Goal: Task Accomplishment & Management: Complete application form

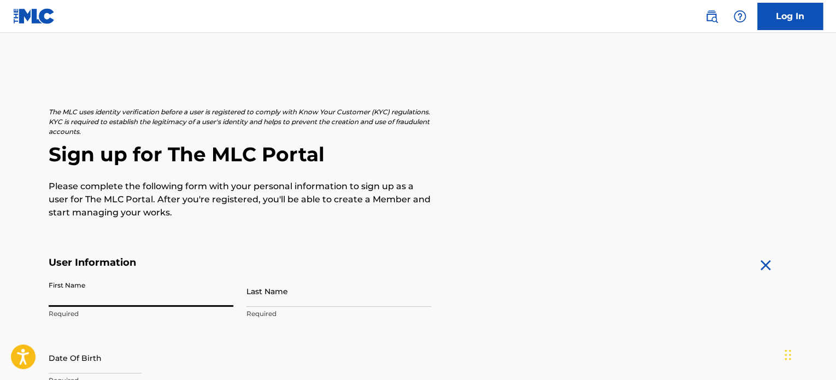
click at [157, 302] on input "First Name" at bounding box center [141, 290] width 185 height 31
type input "[PERSON_NAME]"
type input "Piekielko"
type input "[STREET_ADDRESS][PERSON_NAME]"
type input "[GEOGRAPHIC_DATA]"
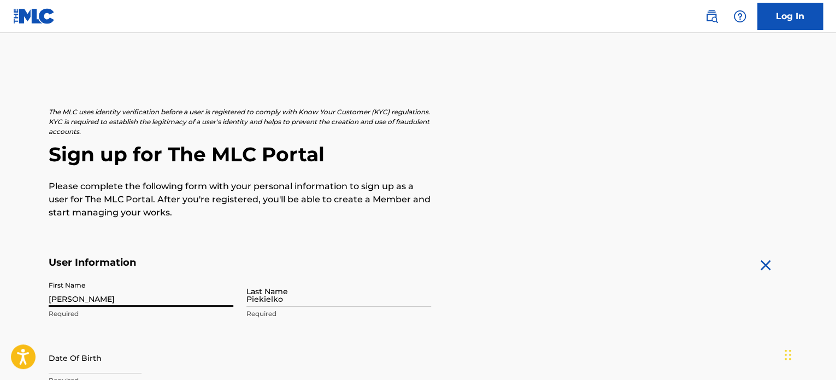
type input "[GEOGRAPHIC_DATA]"
type input "TN"
type input "37043"
type input "931"
type input "2063594"
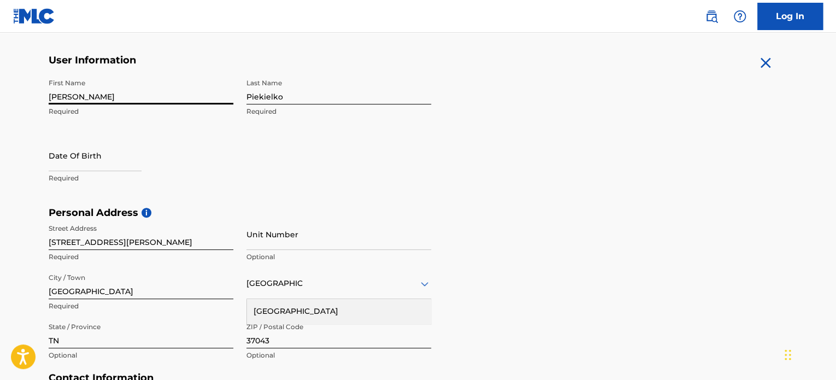
scroll to position [201, 0]
click at [98, 165] on input "text" at bounding box center [95, 156] width 93 height 31
select select "7"
select select "2025"
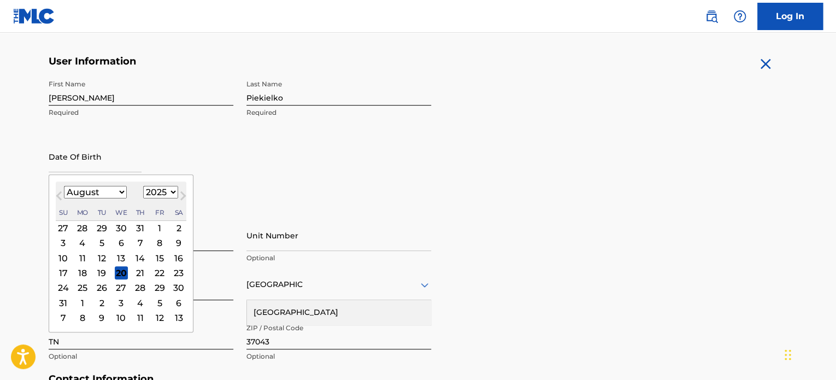
click at [117, 192] on select "January February March April May June July August September October November De…" at bounding box center [95, 192] width 63 height 13
select select "1"
click at [64, 186] on select "January February March April May June July August September October November De…" at bounding box center [95, 192] width 63 height 13
drag, startPoint x: 102, startPoint y: 261, endPoint x: 129, endPoint y: 244, distance: 31.7
click at [102, 261] on div "11" at bounding box center [101, 257] width 13 height 13
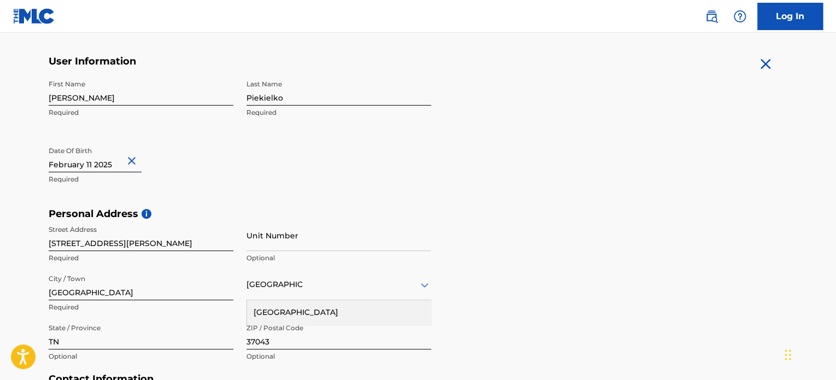
click at [110, 164] on input "text" at bounding box center [95, 156] width 93 height 31
select select "1"
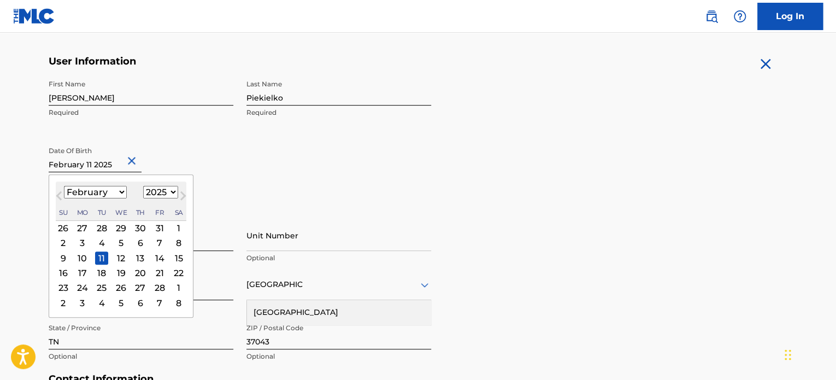
click at [163, 192] on select "1899 1900 1901 1902 1903 1904 1905 1906 1907 1908 1909 1910 1911 1912 1913 1914…" at bounding box center [160, 192] width 35 height 13
select select "2007"
click at [143, 186] on select "1899 1900 1901 1902 1903 1904 1905 1906 1907 1908 1909 1910 1911 1912 1913 1914…" at bounding box center [160, 192] width 35 height 13
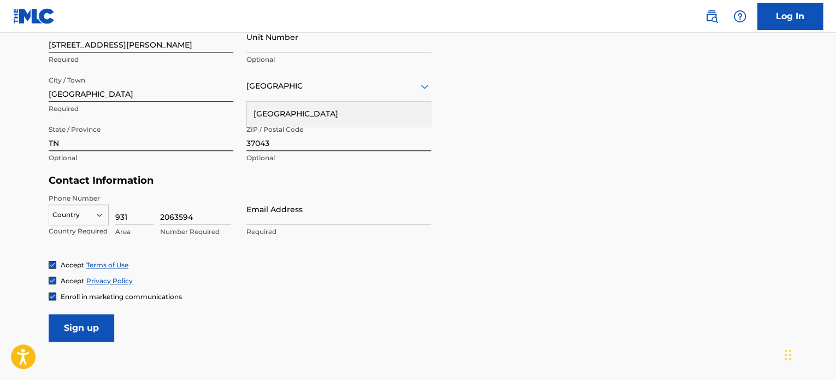
scroll to position [420, 0]
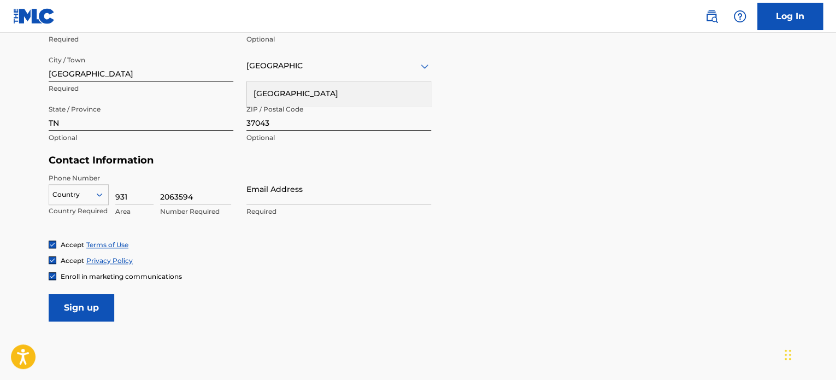
drag, startPoint x: 292, startPoint y: 176, endPoint x: 293, endPoint y: 185, distance: 8.8
click at [292, 176] on input "Email Address" at bounding box center [338, 188] width 185 height 31
type input "[DOMAIN_NAME][EMAIL_ADDRESS][DOMAIN_NAME]"
click at [97, 307] on input "Sign up" at bounding box center [82, 307] width 66 height 27
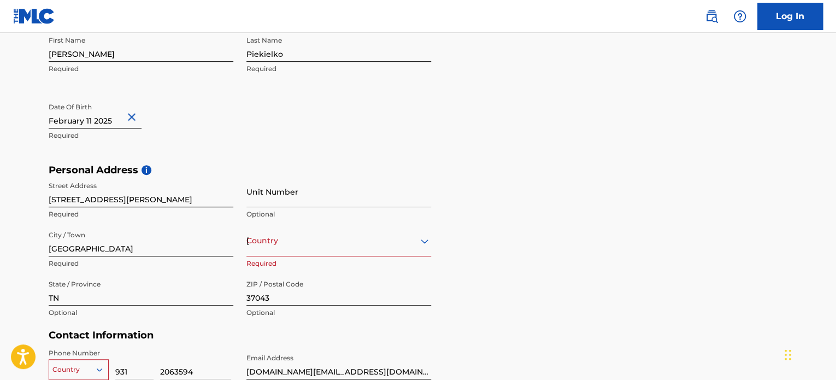
scroll to position [256, 0]
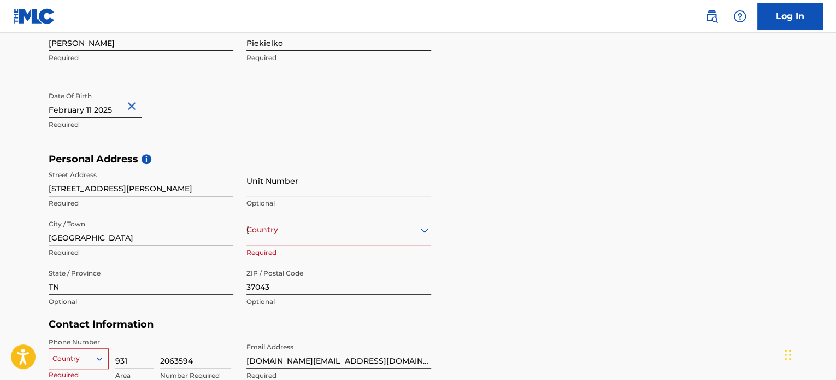
click at [113, 190] on input "[STREET_ADDRESS][PERSON_NAME]" at bounding box center [141, 180] width 185 height 31
drag, startPoint x: 140, startPoint y: 187, endPoint x: 0, endPoint y: 188, distance: 140.4
click at [0, 188] on main "The MLC uses identity verification before a user is registered to comply with K…" at bounding box center [418, 161] width 836 height 769
type input "3729 Stillwater Pt"
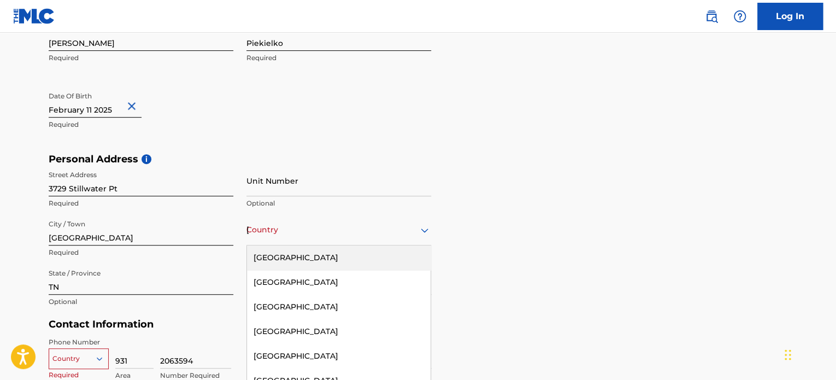
click at [335, 225] on div "223 results available. Use Up and Down to choose options, press Enter to select…" at bounding box center [338, 229] width 185 height 31
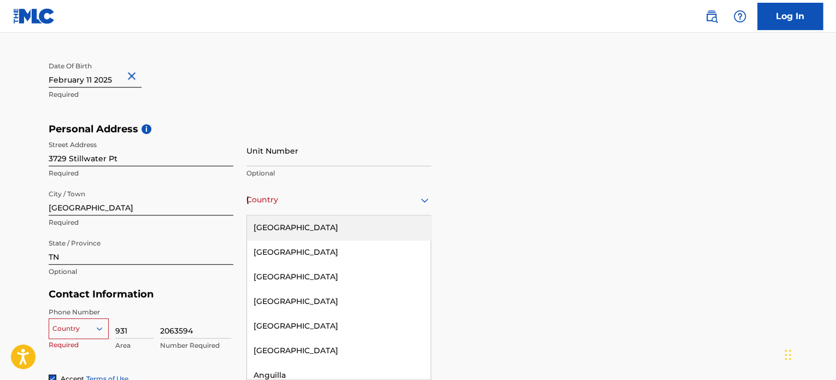
click at [337, 228] on div "[GEOGRAPHIC_DATA]" at bounding box center [339, 227] width 184 height 25
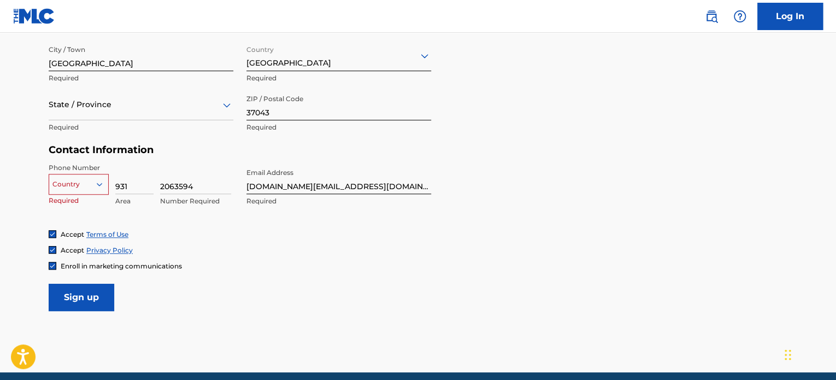
scroll to position [450, 0]
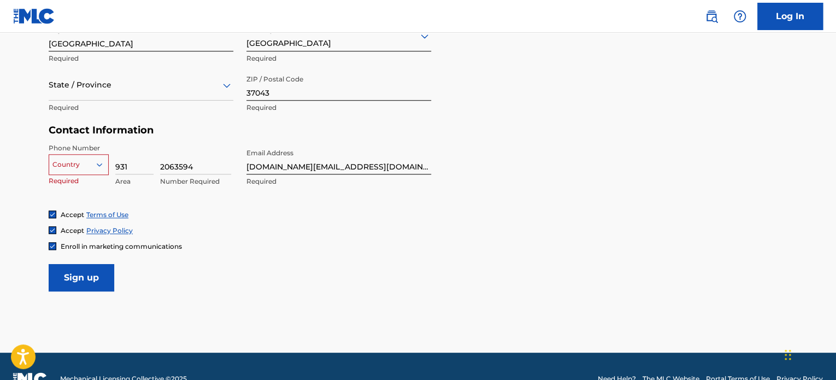
click at [87, 176] on p "Required" at bounding box center [79, 181] width 60 height 10
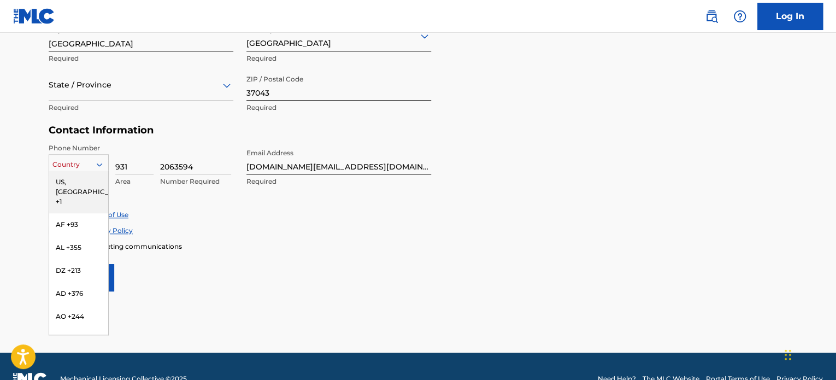
click at [87, 166] on div at bounding box center [78, 164] width 59 height 12
click at [88, 183] on div "US, [GEOGRAPHIC_DATA] +1" at bounding box center [78, 191] width 59 height 43
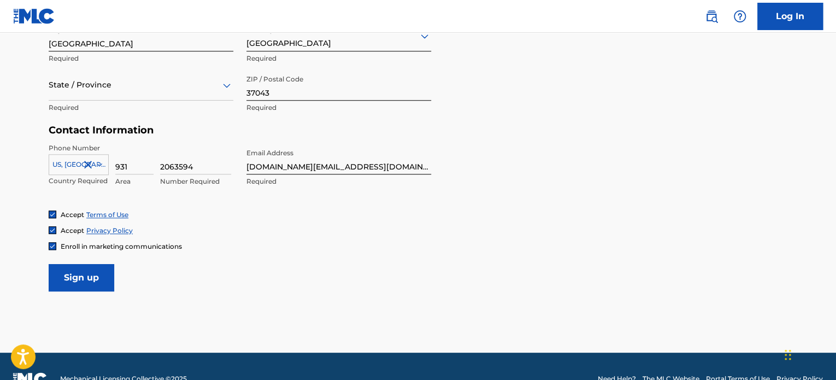
click at [97, 281] on input "Sign up" at bounding box center [82, 277] width 66 height 27
click at [84, 87] on div at bounding box center [141, 85] width 185 height 14
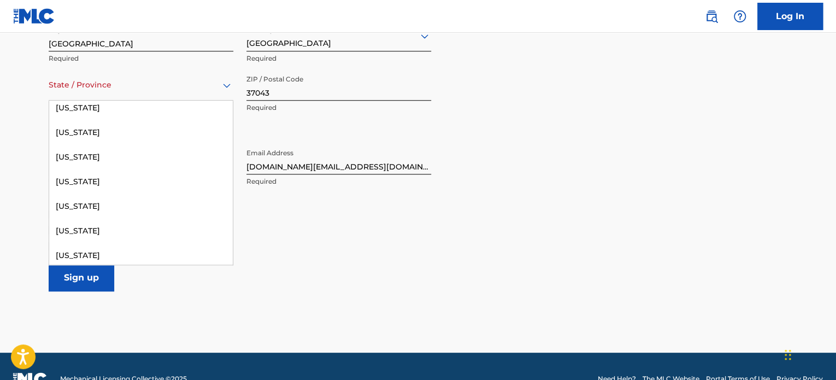
scroll to position [1093, 0]
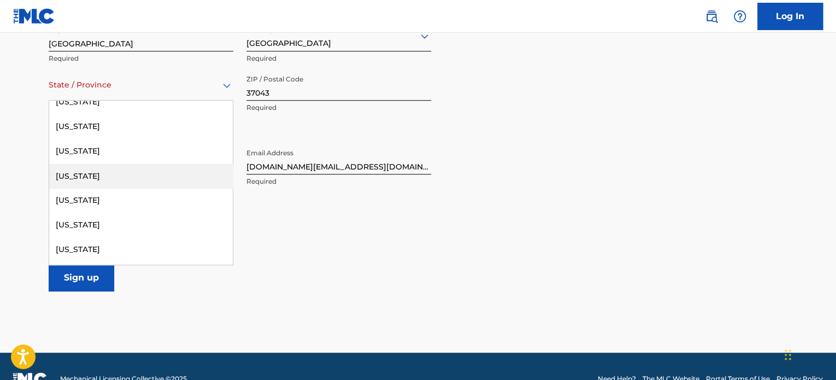
click at [91, 183] on div "[US_STATE]" at bounding box center [141, 175] width 184 height 25
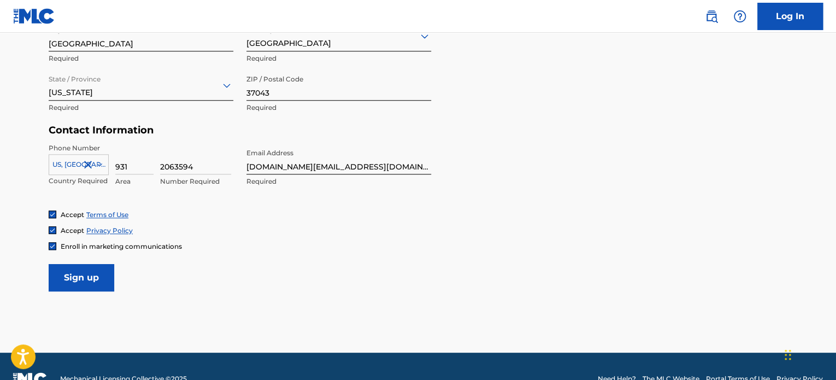
click at [90, 286] on input "Sign up" at bounding box center [82, 277] width 66 height 27
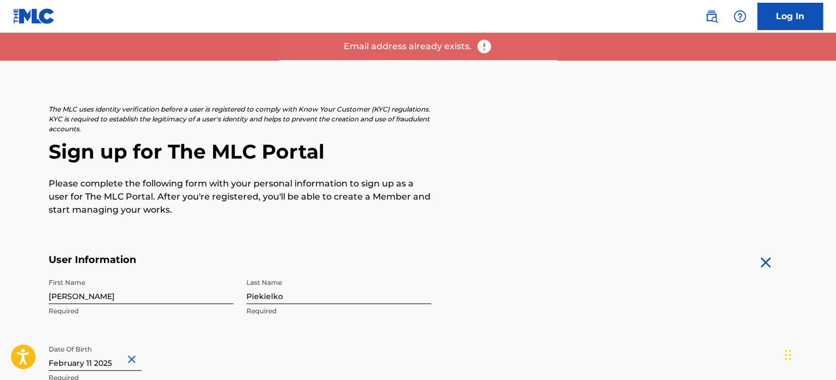
scroll to position [0, 0]
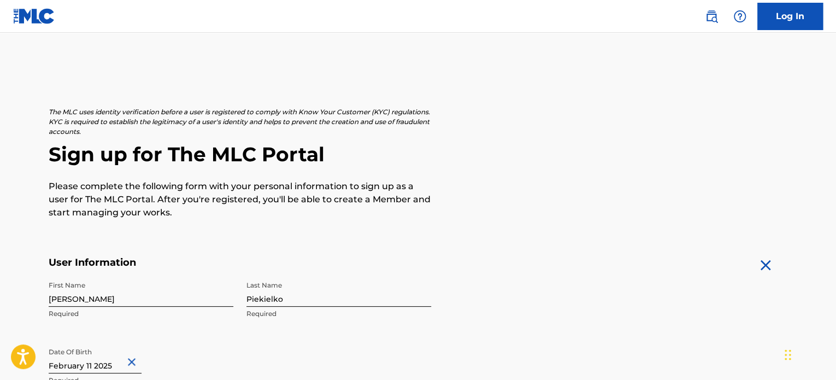
click at [778, 20] on link "Log In" at bounding box center [790, 16] width 66 height 27
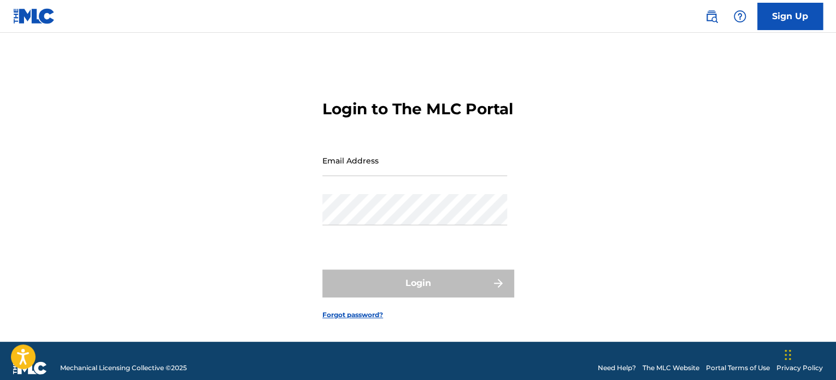
click at [422, 176] on input "Email Address" at bounding box center [414, 160] width 185 height 31
type input "[DOMAIN_NAME][EMAIL_ADDRESS][DOMAIN_NAME]"
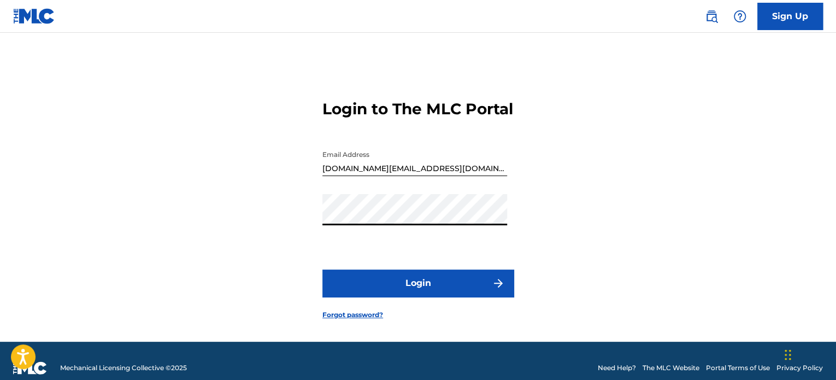
click at [450, 289] on button "Login" at bounding box center [417, 282] width 191 height 27
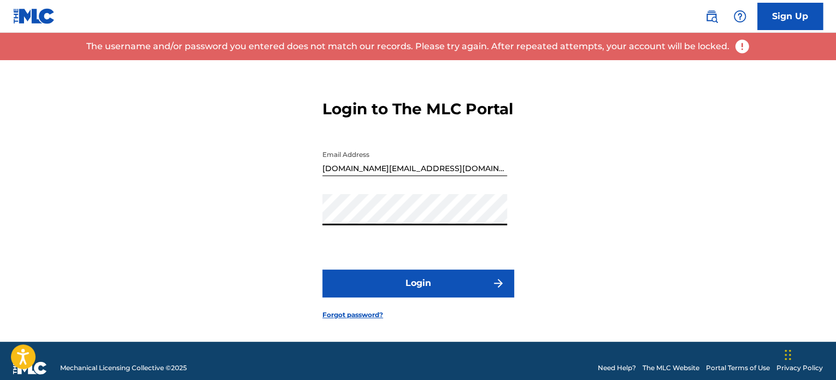
click at [275, 225] on div "Login to The MLC Portal Email Address [DOMAIN_NAME][EMAIL_ADDRESS][DOMAIN_NAME]…" at bounding box center [418, 200] width 765 height 281
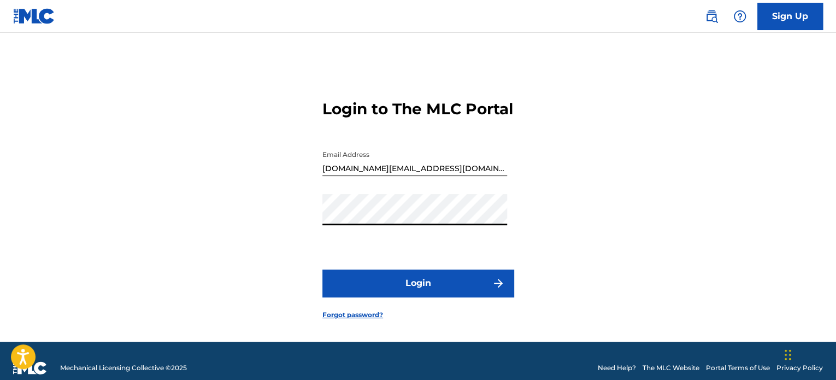
click at [363, 293] on button "Login" at bounding box center [417, 282] width 191 height 27
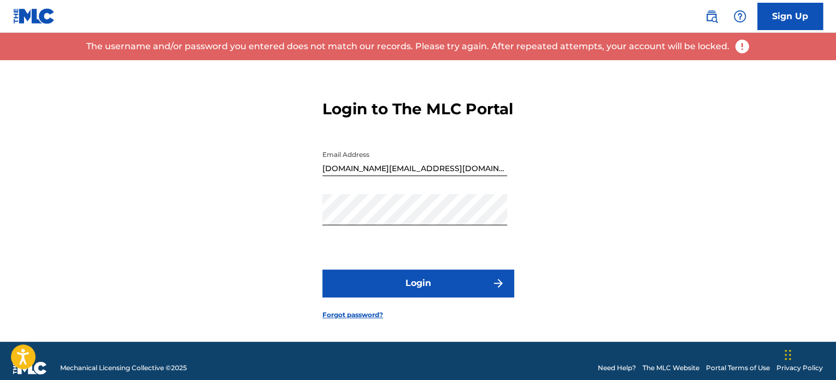
click at [375, 294] on button "Login" at bounding box center [417, 282] width 191 height 27
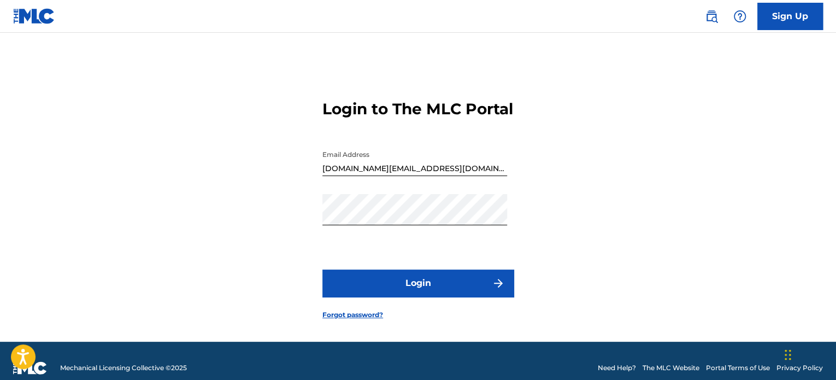
click at [349, 320] on link "Forgot password?" at bounding box center [352, 315] width 61 height 10
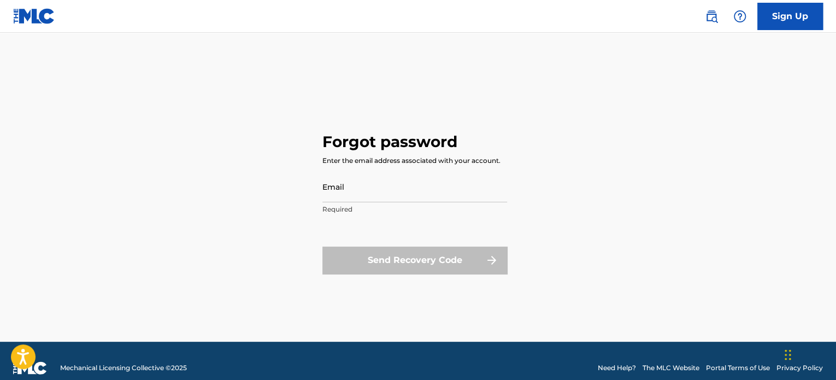
click at [392, 198] on input "Email" at bounding box center [414, 186] width 185 height 31
type input "[DOMAIN_NAME][EMAIL_ADDRESS][DOMAIN_NAME]"
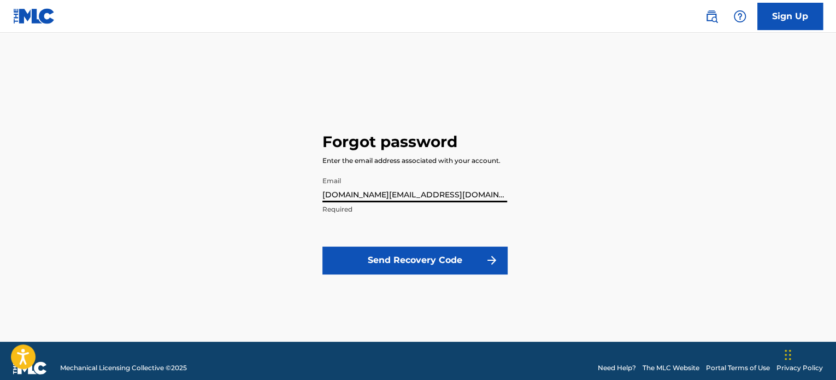
click at [387, 268] on button "Send Recovery Code" at bounding box center [414, 259] width 185 height 27
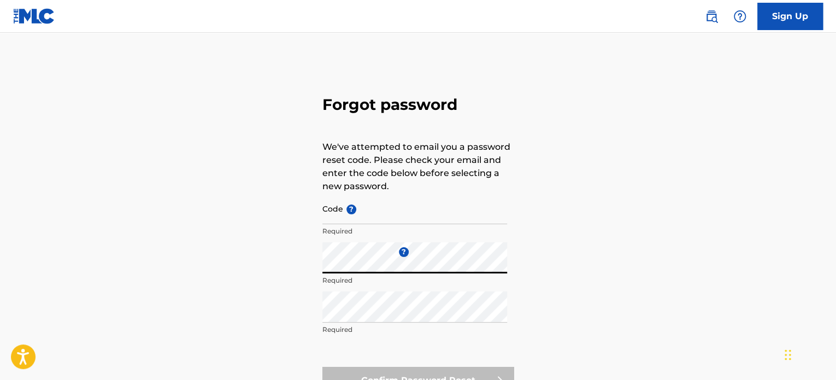
click at [341, 208] on div "Code ? Required" at bounding box center [414, 217] width 185 height 49
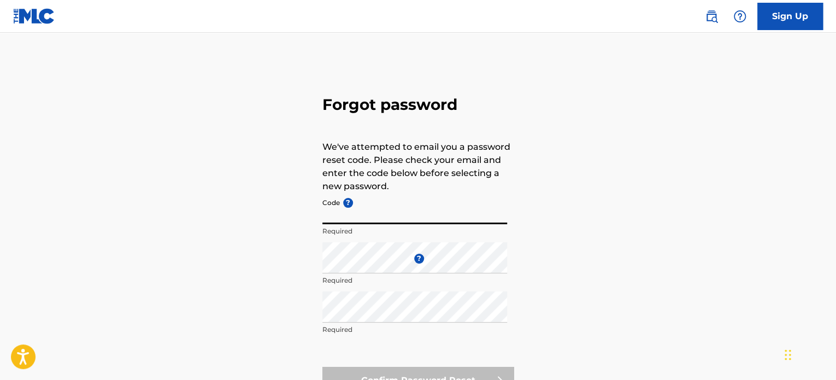
click at [378, 213] on input "Code ?" at bounding box center [414, 208] width 185 height 31
paste input "FP_cf8863e32718407db60f0e2e402d"
type input "FP_cf8863e32718407db60f0e2e402d"
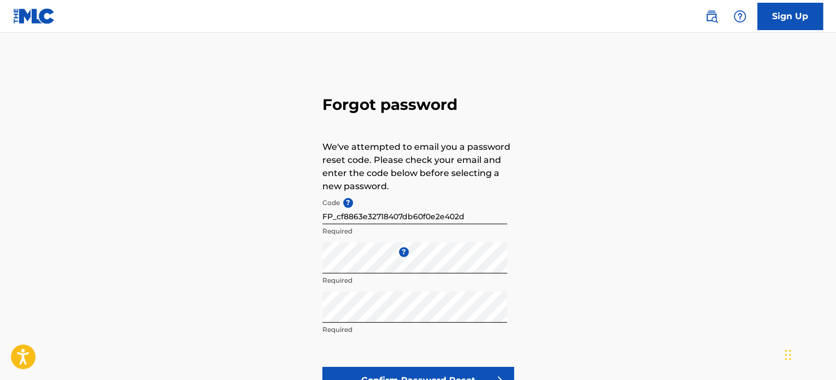
click at [434, 372] on button "Confirm Password Reset" at bounding box center [417, 380] width 191 height 27
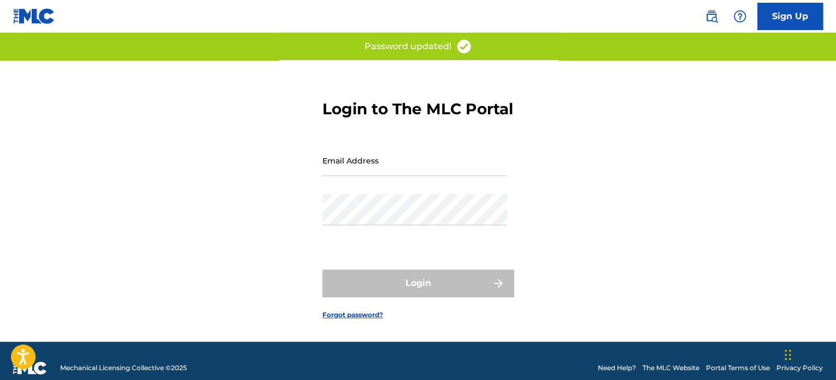
click at [405, 176] on input "Email Address" at bounding box center [414, 160] width 185 height 31
type input "[DOMAIN_NAME][EMAIL_ADDRESS][DOMAIN_NAME]"
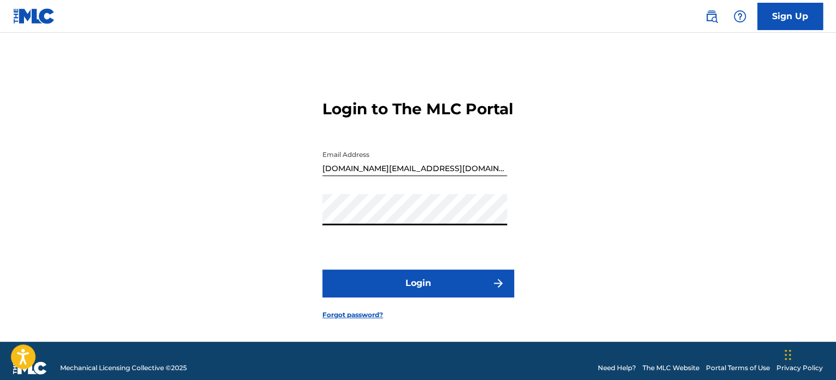
click at [426, 297] on button "Login" at bounding box center [417, 282] width 191 height 27
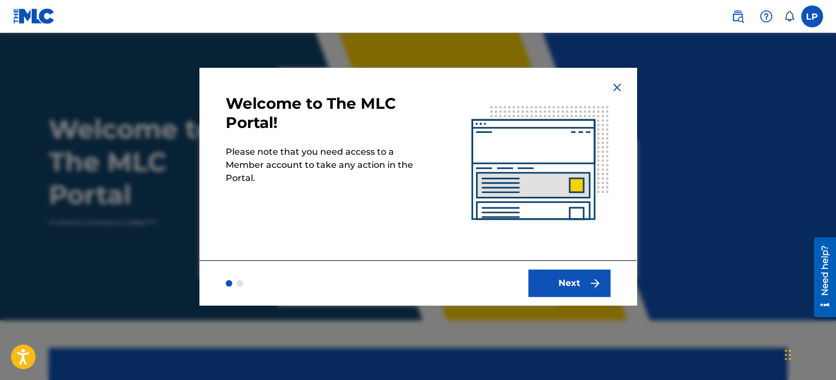
click at [567, 283] on button "Next" at bounding box center [569, 282] width 82 height 27
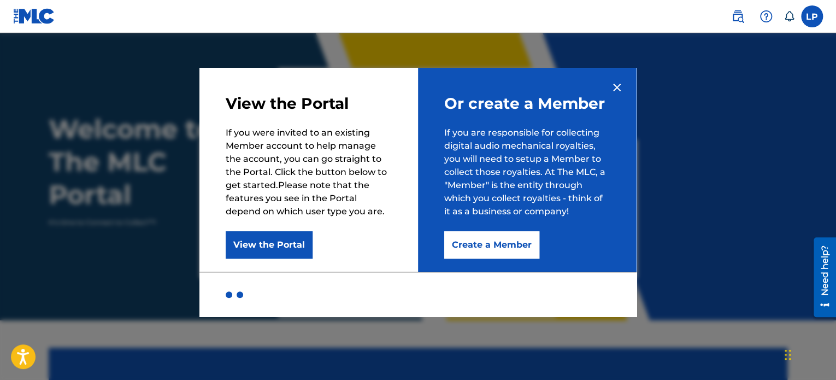
click at [511, 251] on button "Create a Member" at bounding box center [491, 244] width 95 height 27
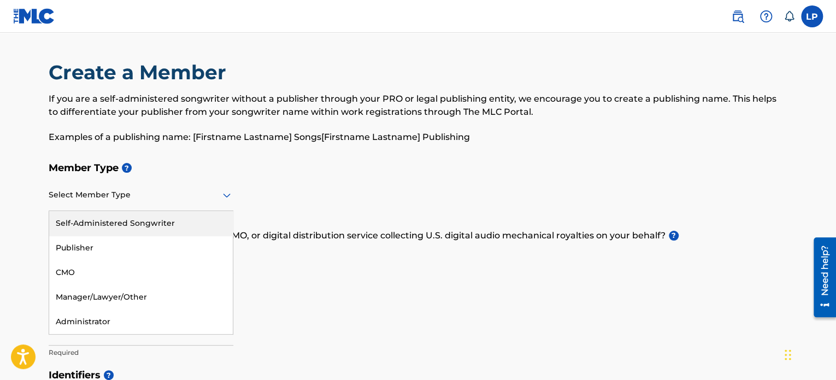
click at [140, 203] on div "Select Member Type" at bounding box center [141, 195] width 185 height 31
click at [147, 227] on div "Self-Administered Songwriter" at bounding box center [141, 223] width 184 height 25
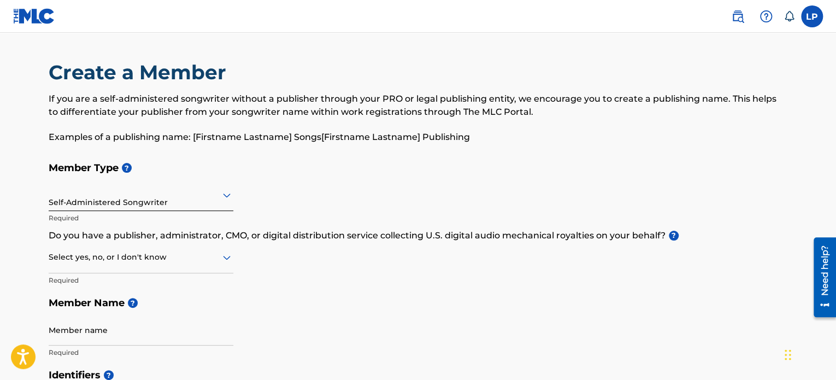
click at [172, 263] on div at bounding box center [141, 257] width 185 height 14
click at [157, 316] on div "No" at bounding box center [141, 310] width 184 height 25
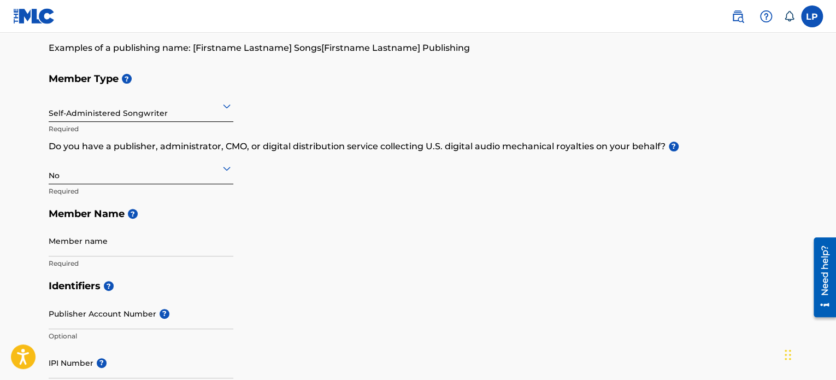
scroll to position [109, 0]
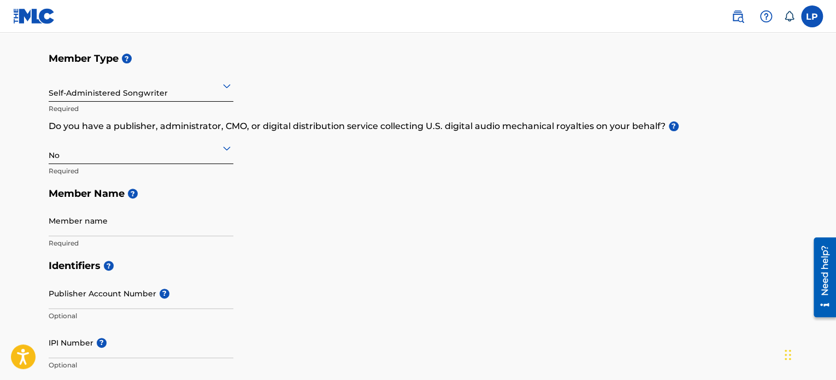
click at [102, 219] on input "Member name" at bounding box center [141, 220] width 185 height 31
type input "[PERSON_NAME]"
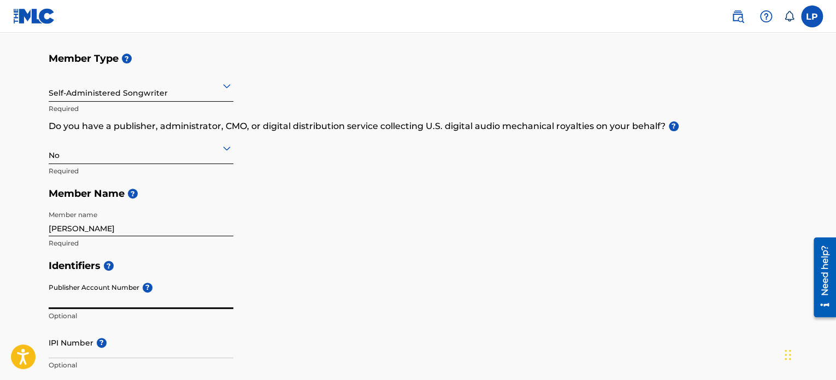
click at [138, 292] on input "Publisher Account Number ?" at bounding box center [141, 293] width 185 height 31
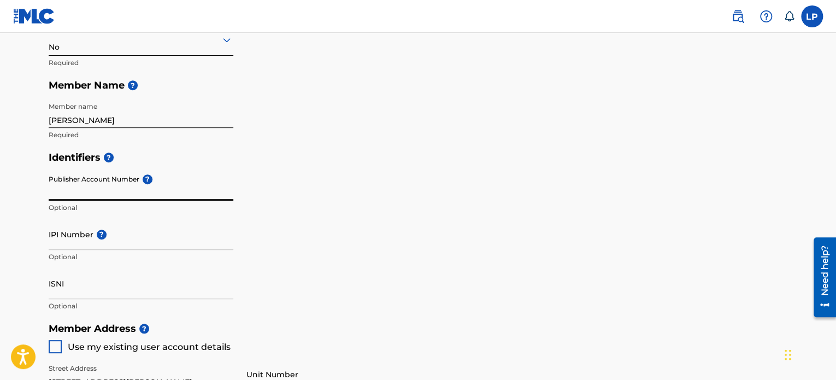
scroll to position [219, 0]
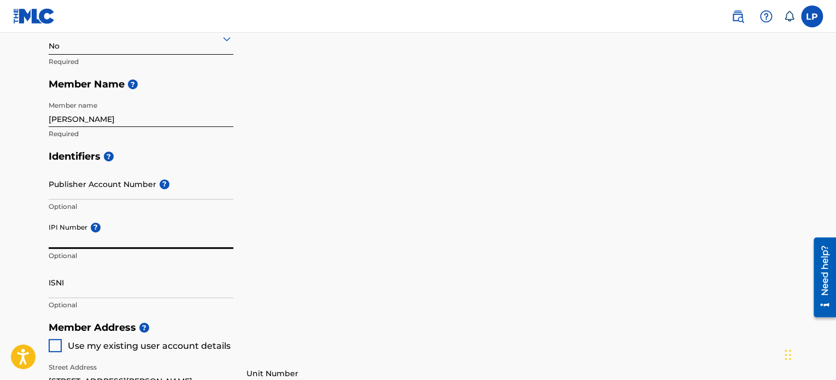
click at [87, 241] on input "IPI Number ?" at bounding box center [141, 232] width 185 height 31
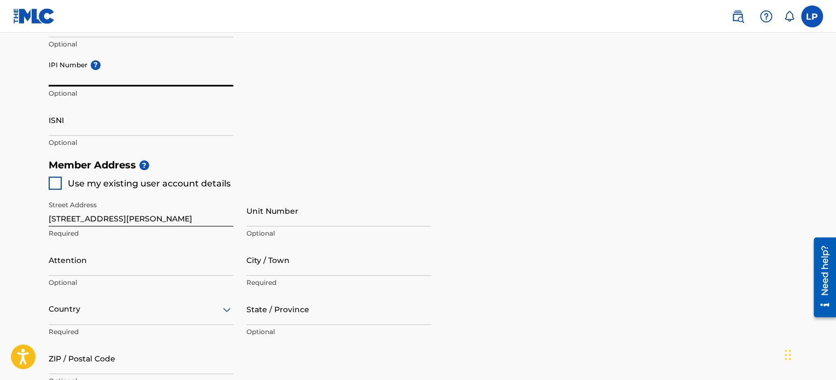
scroll to position [382, 0]
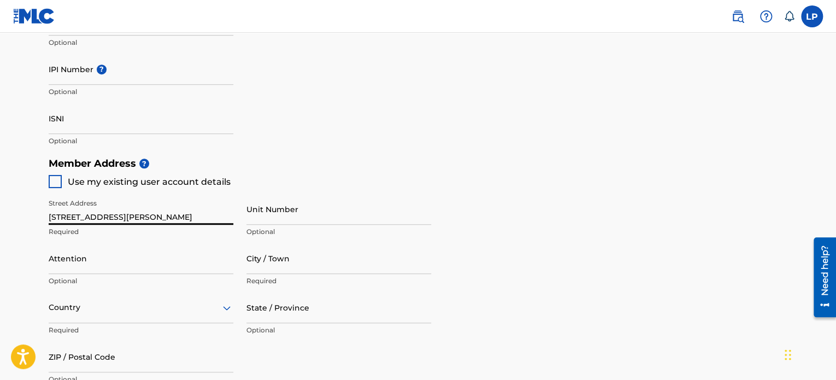
click at [137, 219] on input "[STREET_ADDRESS][PERSON_NAME]" at bounding box center [141, 208] width 185 height 31
drag, startPoint x: 149, startPoint y: 217, endPoint x: 22, endPoint y: 213, distance: 126.8
click at [22, 213] on main "Create a Member If you are a self-administered songwriter without a publisher t…" at bounding box center [418, 140] width 836 height 981
type input "3729 Stillwater Pt"
click at [139, 267] on input "Attention" at bounding box center [141, 258] width 185 height 31
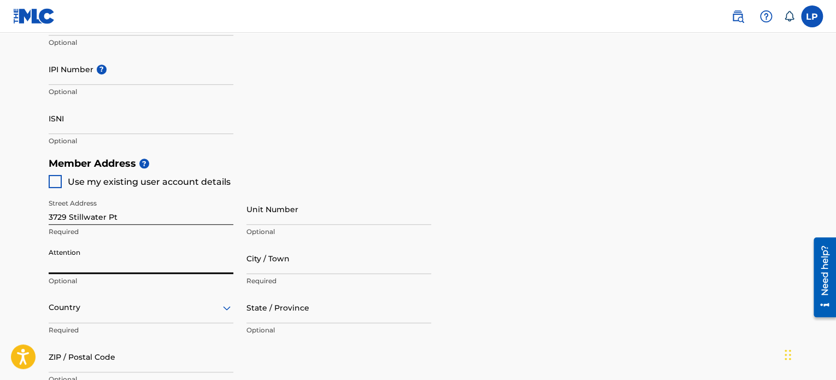
click at [303, 262] on input "City / Town" at bounding box center [338, 258] width 185 height 31
type input "[GEOGRAPHIC_DATA]"
type input "[PERSON_NAME]"
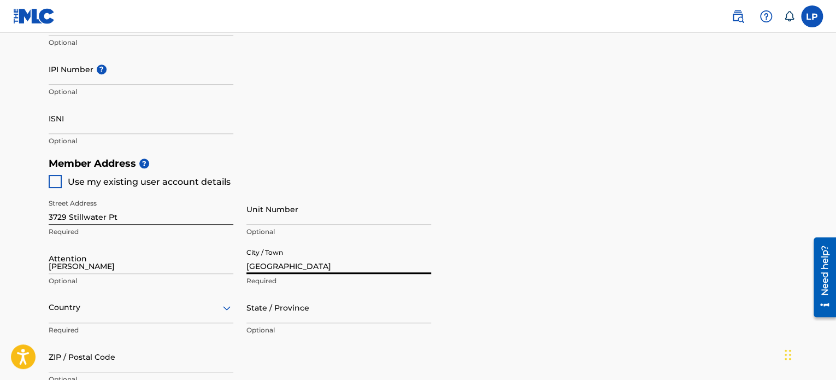
type input "[GEOGRAPHIC_DATA]"
type input "TN"
type input "37043"
type input "931"
type input "2063594"
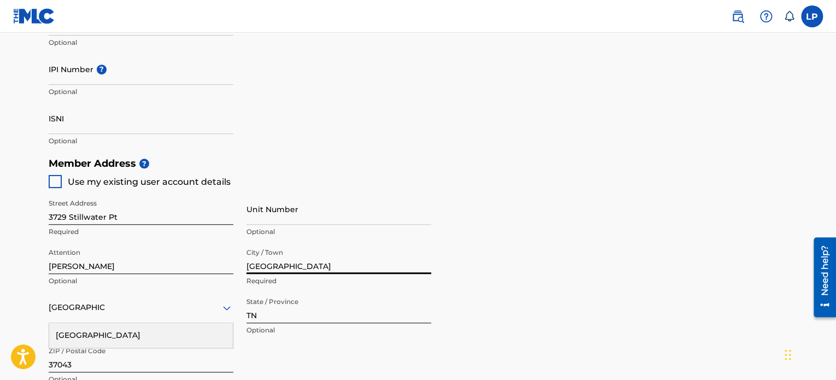
click at [514, 268] on div "Member Address ? Use my existing user account details Street Address [GEOGRAPHI…" at bounding box center [418, 277] width 739 height 250
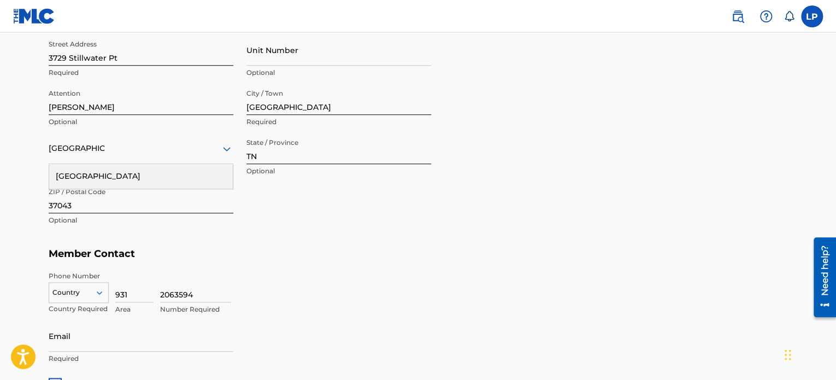
scroll to position [542, 0]
click at [90, 297] on div "Country" at bounding box center [79, 289] width 60 height 16
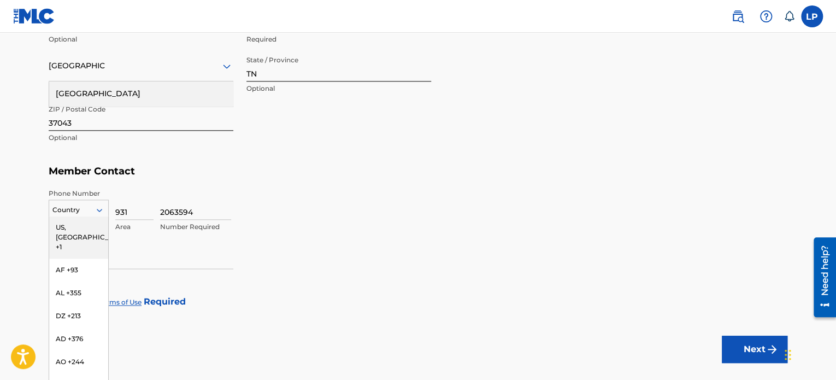
click at [84, 230] on div "US, [GEOGRAPHIC_DATA] +1" at bounding box center [78, 237] width 59 height 43
click at [102, 261] on input "Email" at bounding box center [141, 253] width 185 height 31
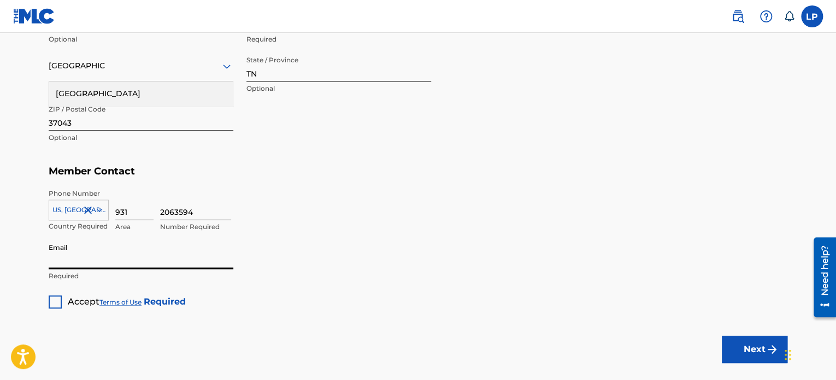
type input "[DOMAIN_NAME][EMAIL_ADDRESS][DOMAIN_NAME]"
click at [50, 299] on div at bounding box center [55, 301] width 13 height 13
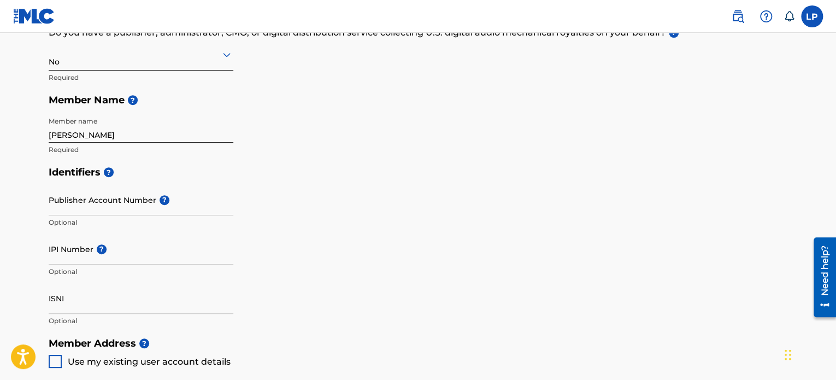
scroll to position [204, 0]
click at [97, 260] on input "IPI Number ?" at bounding box center [141, 247] width 185 height 31
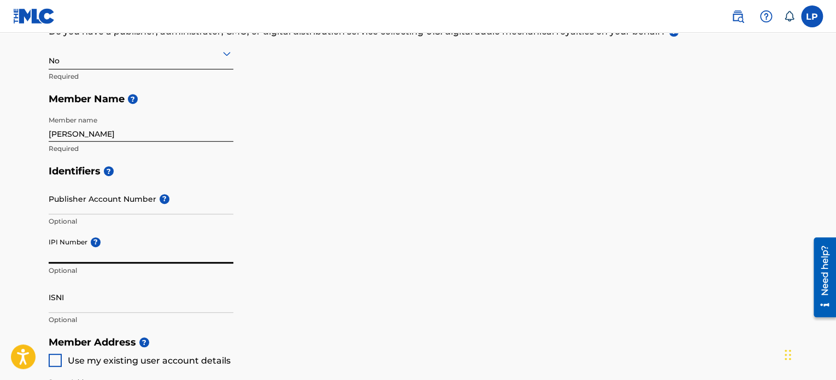
paste input "01068923923"
type input "01068923923"
click at [83, 307] on input "ISNI" at bounding box center [141, 296] width 185 height 31
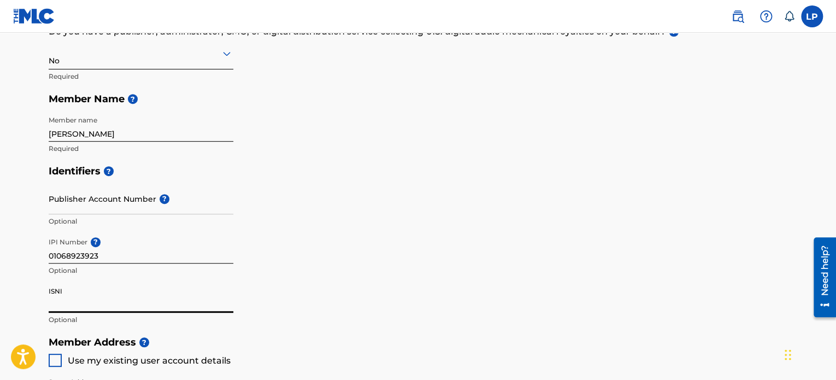
click at [122, 250] on input "01068923923" at bounding box center [141, 247] width 185 height 31
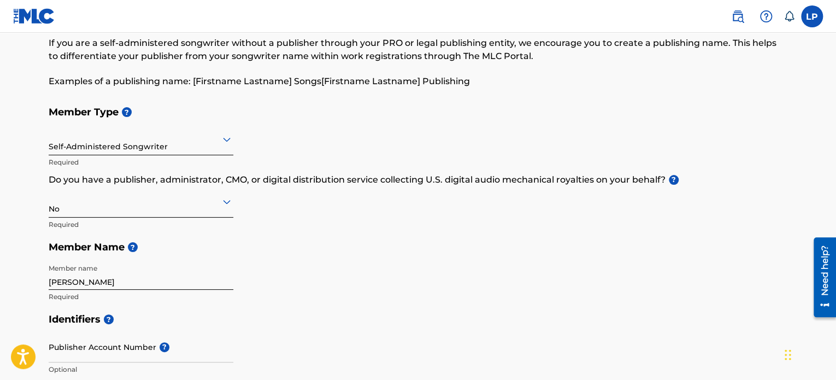
scroll to position [40, 0]
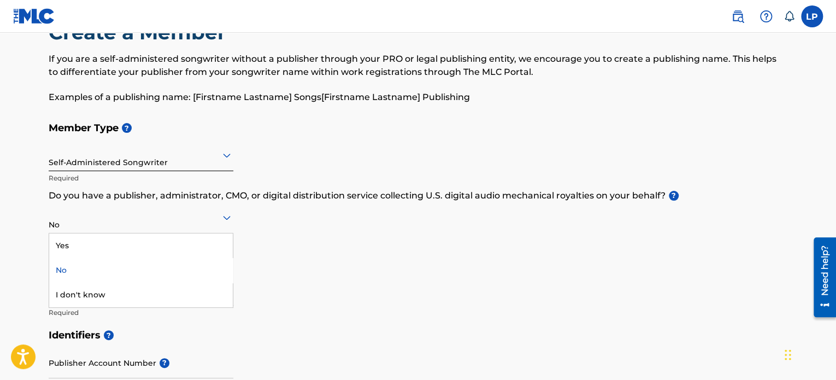
click at [119, 224] on div "No" at bounding box center [141, 217] width 185 height 27
click at [102, 246] on div "Yes" at bounding box center [141, 245] width 184 height 25
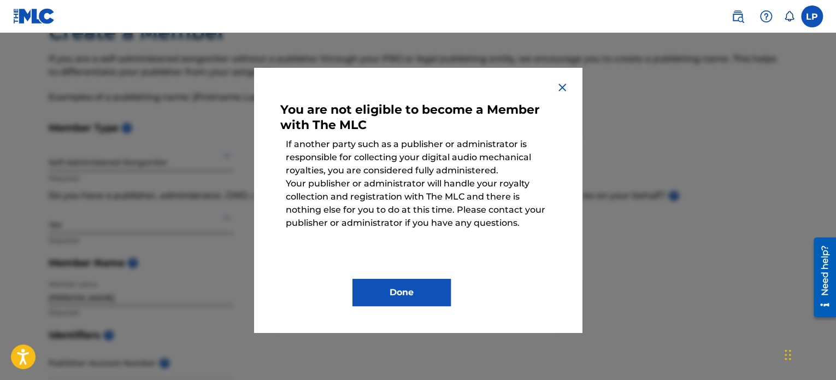
click at [441, 284] on button "Done" at bounding box center [401, 292] width 98 height 27
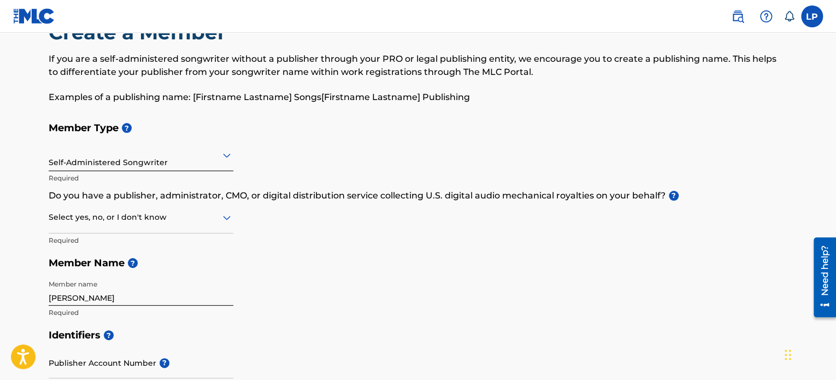
click at [199, 223] on div at bounding box center [141, 217] width 185 height 14
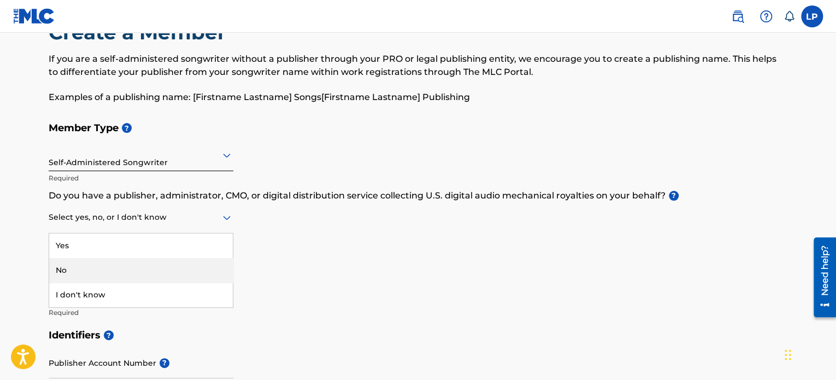
click at [131, 268] on div "No" at bounding box center [141, 270] width 184 height 25
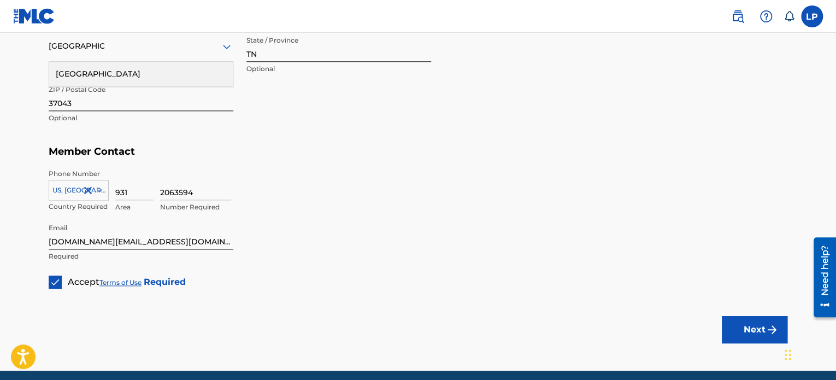
scroll to position [686, 0]
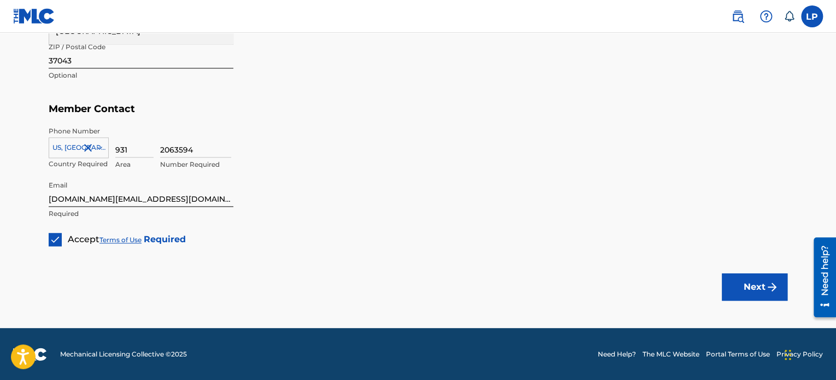
click at [769, 292] on img "submit" at bounding box center [771, 286] width 13 height 13
click at [752, 304] on div "Next" at bounding box center [755, 287] width 66 height 82
click at [753, 290] on button "Next" at bounding box center [755, 286] width 66 height 27
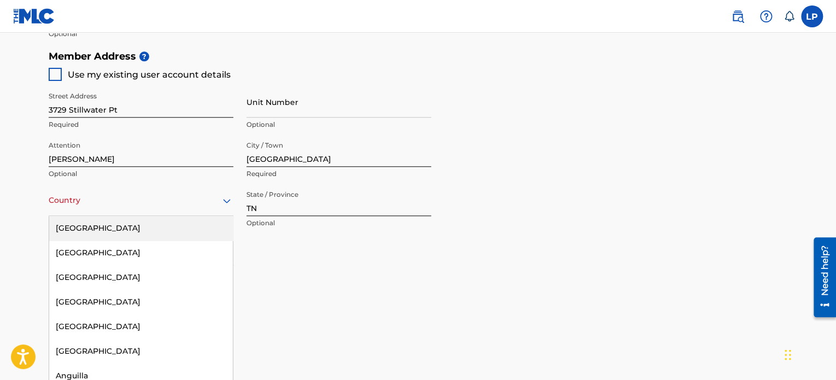
click at [127, 216] on div "223 results available. Use Up and Down to choose options, press Enter to select…" at bounding box center [141, 200] width 185 height 31
click at [122, 229] on div "[GEOGRAPHIC_DATA]" at bounding box center [141, 228] width 184 height 25
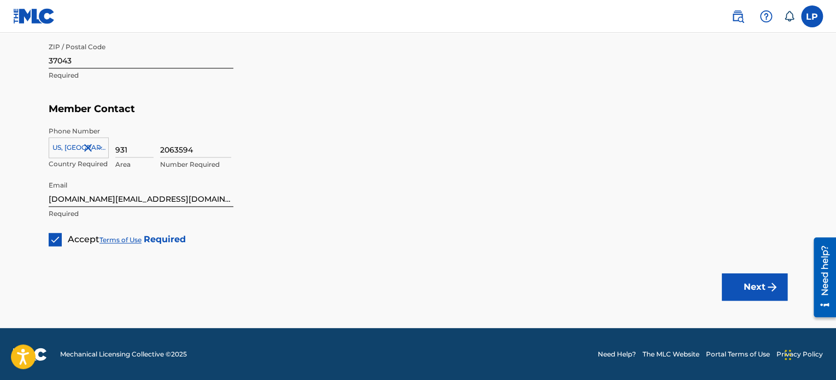
click at [739, 292] on button "Next" at bounding box center [755, 286] width 66 height 27
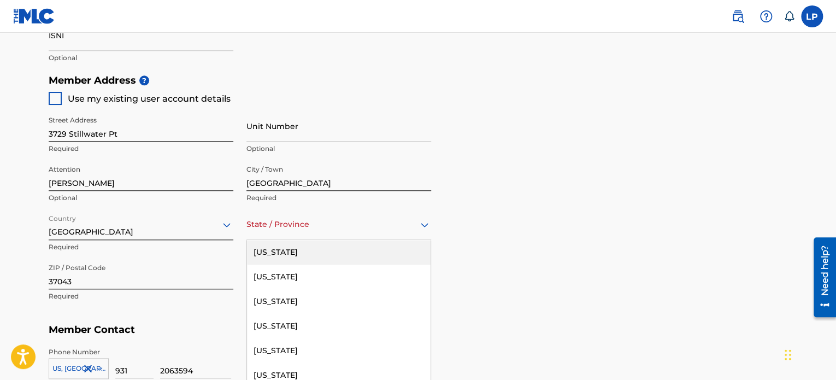
scroll to position [490, 0]
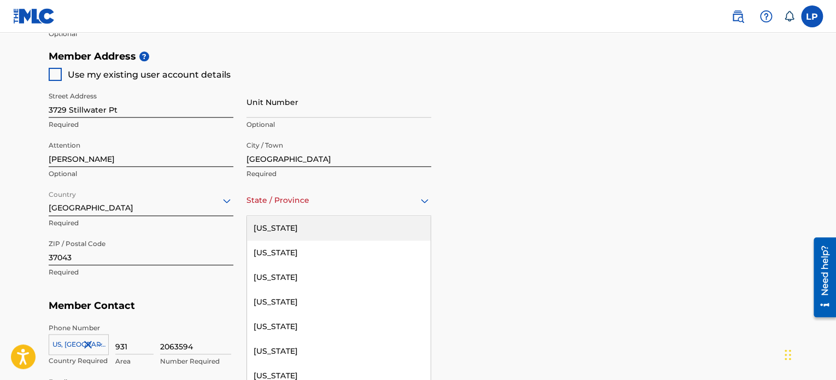
click at [286, 216] on div "57 results available. Use Up and Down to choose options, press Enter to select …" at bounding box center [338, 200] width 185 height 31
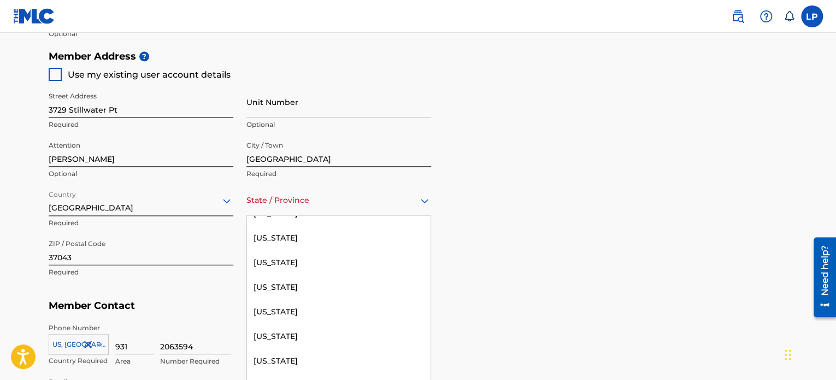
scroll to position [1147, 0]
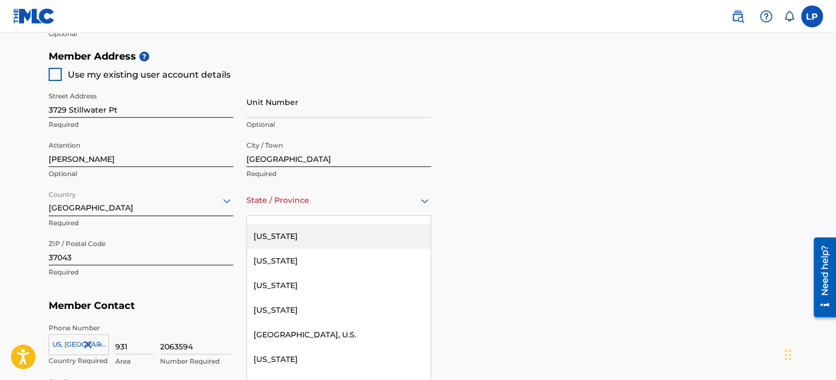
click at [304, 240] on div "[US_STATE]" at bounding box center [339, 236] width 184 height 25
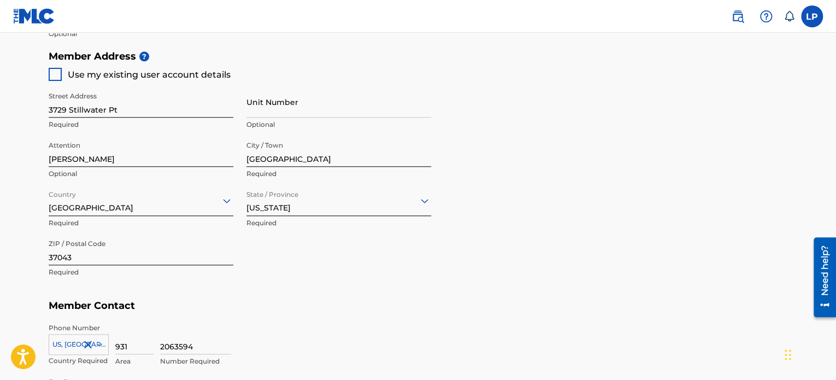
scroll to position [686, 0]
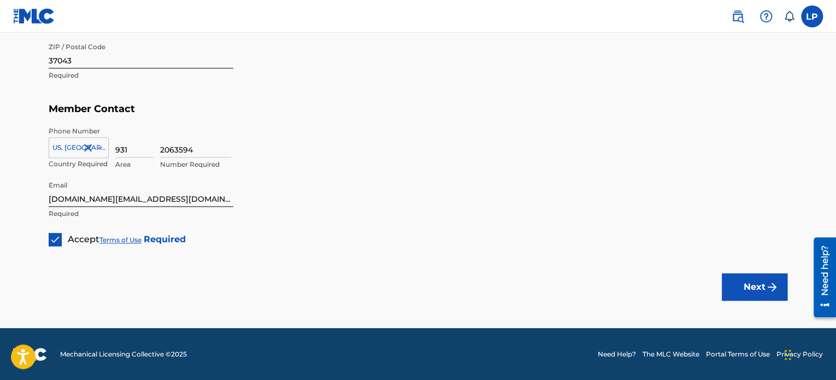
click at [744, 297] on button "Next" at bounding box center [755, 286] width 66 height 27
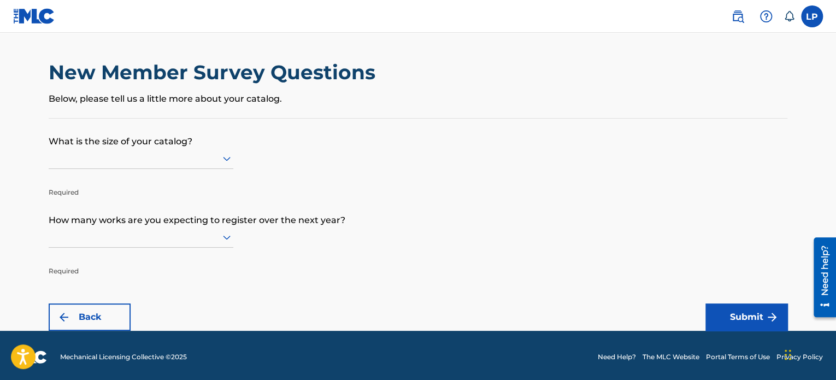
click at [160, 155] on div at bounding box center [141, 158] width 185 height 14
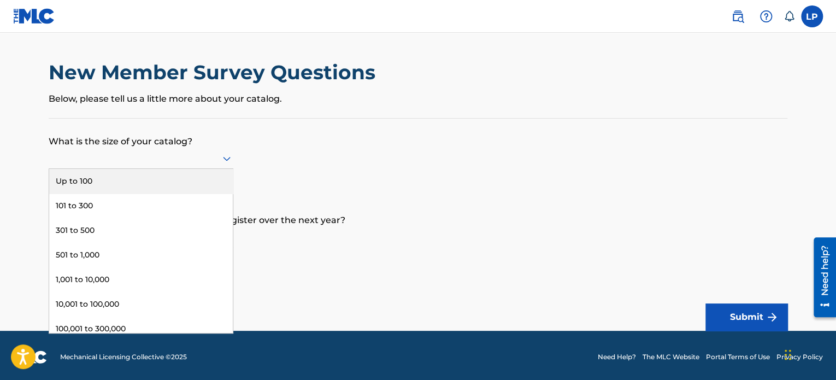
click at [151, 180] on div "Up to 100" at bounding box center [141, 181] width 184 height 25
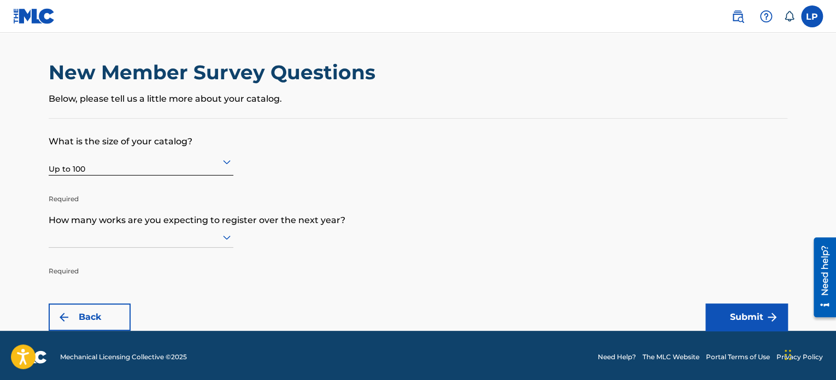
scroll to position [3, 0]
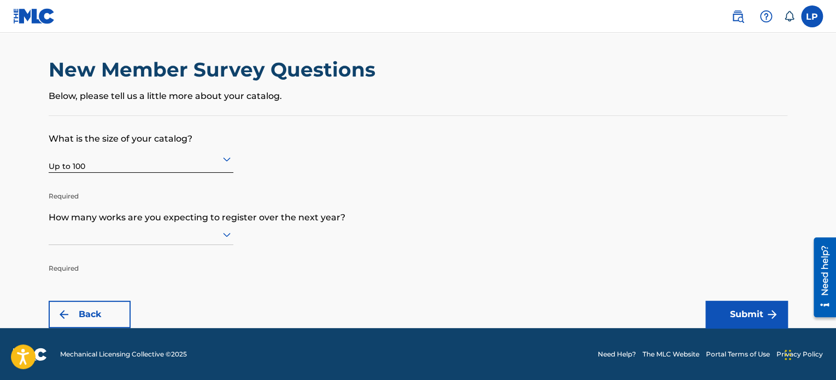
click at [149, 237] on div at bounding box center [141, 234] width 185 height 14
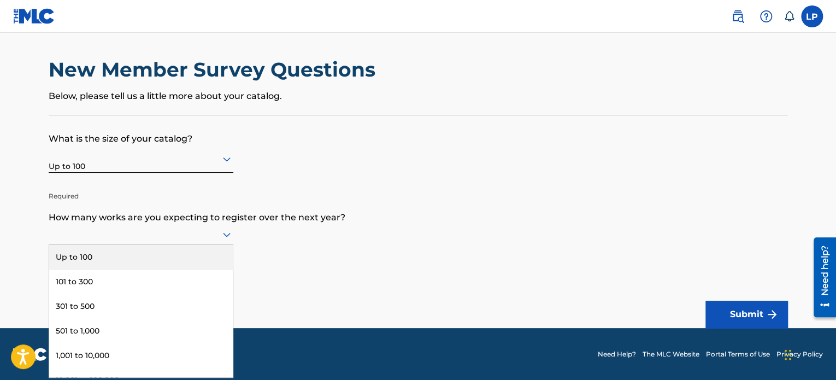
click at [142, 260] on div "Up to 100" at bounding box center [141, 257] width 184 height 25
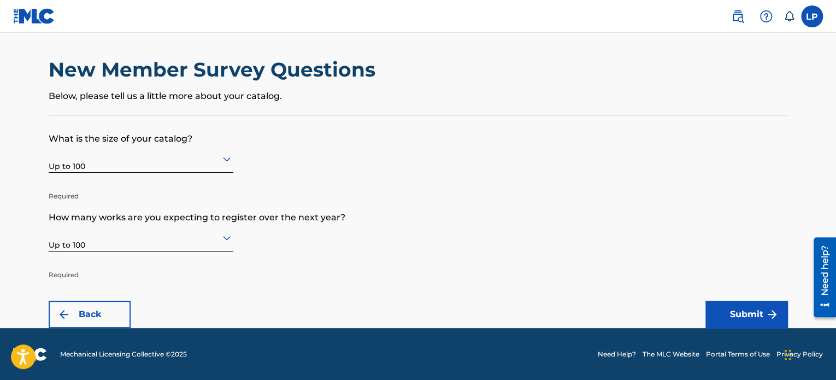
click at [775, 316] on img "submit" at bounding box center [771, 314] width 13 height 13
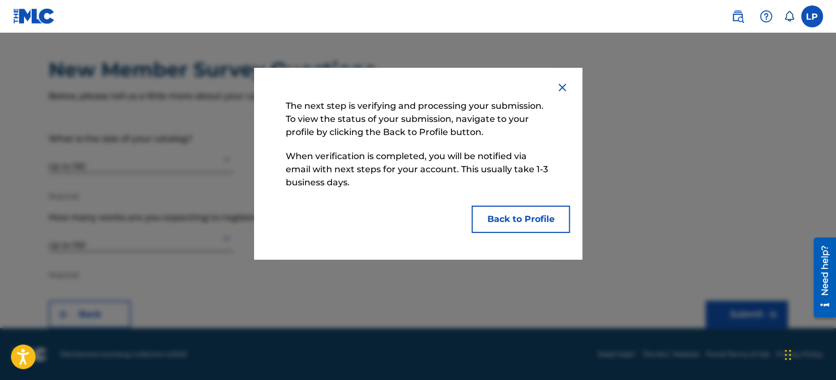
click at [523, 220] on button "Back to Profile" at bounding box center [521, 218] width 98 height 27
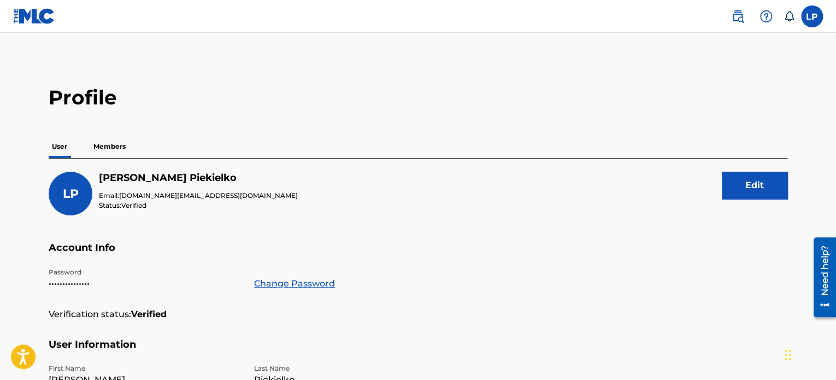
click at [99, 138] on p "Members" at bounding box center [109, 146] width 39 height 23
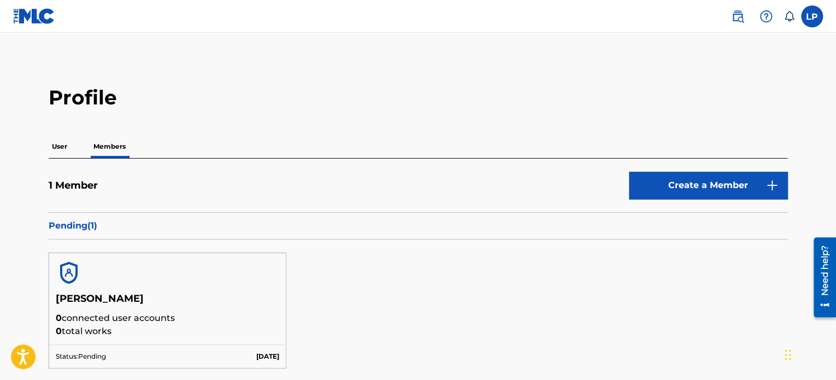
click at [57, 148] on p "User" at bounding box center [60, 146] width 22 height 23
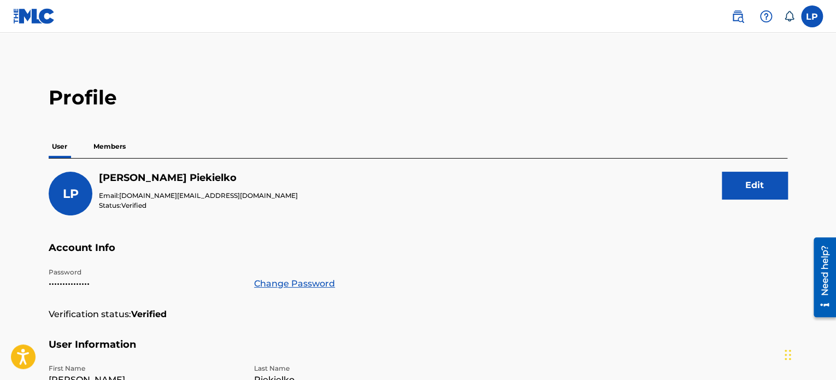
click at [804, 15] on label at bounding box center [812, 16] width 22 height 22
click at [812, 16] on input "[PERSON_NAME] [DOMAIN_NAME][EMAIL_ADDRESS][DOMAIN_NAME] Notification Preference…" at bounding box center [812, 16] width 0 height 0
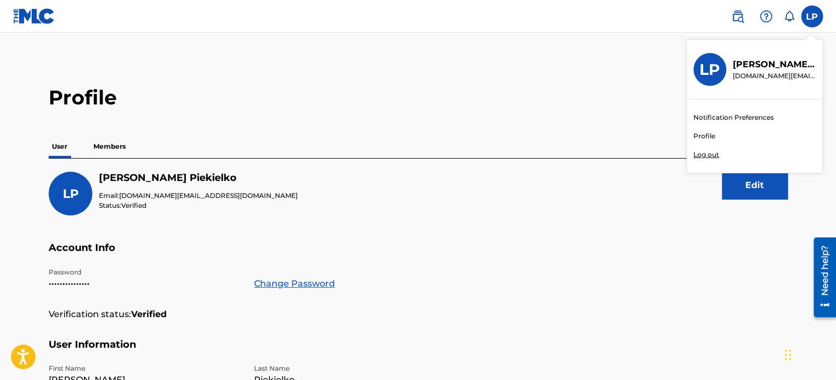
click at [616, 74] on main "Profile User Members [PERSON_NAME] Email: [DOMAIN_NAME][EMAIL_ADDRESS][DOMAIN_N…" at bounding box center [418, 364] width 836 height 663
